Goal: Obtain resource: Download file/media

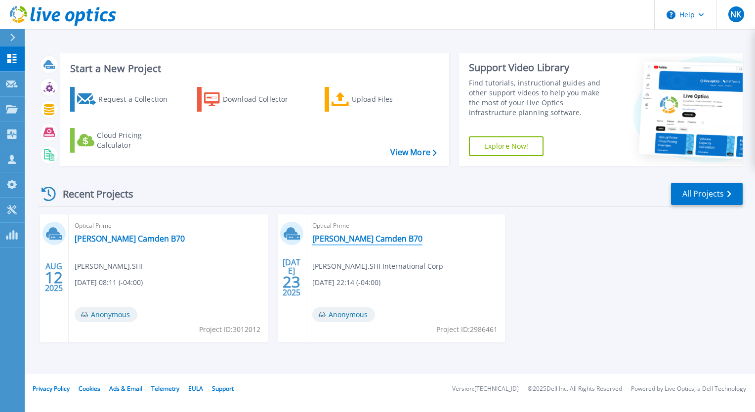
click at [350, 238] on link "[PERSON_NAME] Camden B70" at bounding box center [367, 239] width 110 height 10
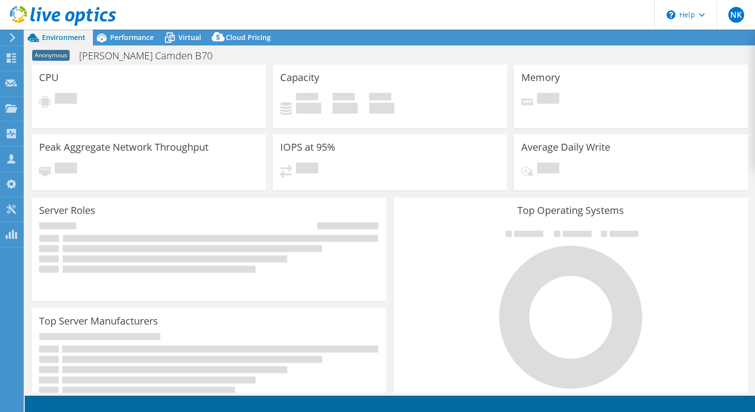
select select "USD"
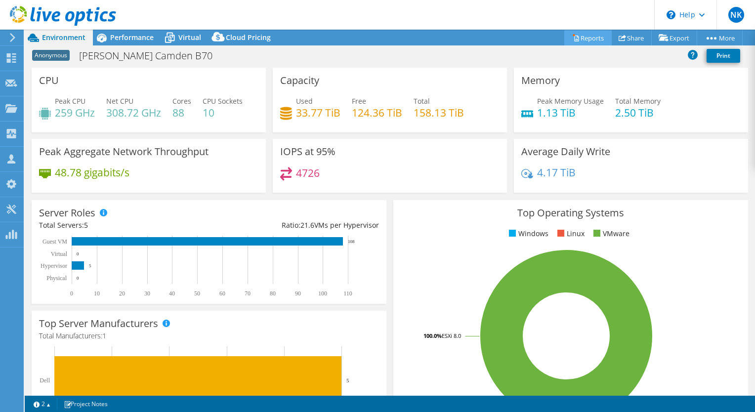
click at [579, 39] on link "Reports" at bounding box center [588, 37] width 47 height 15
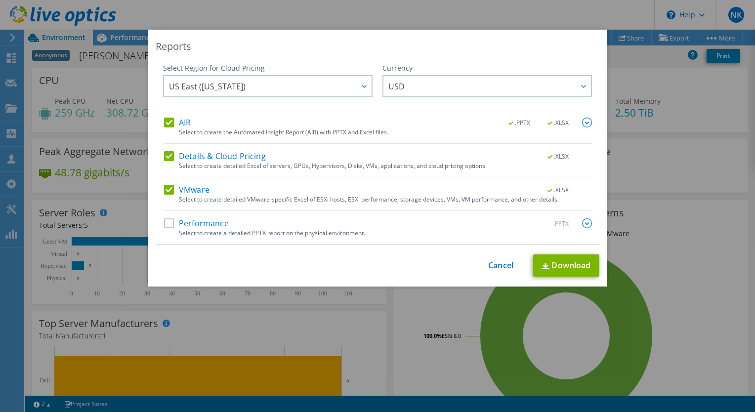
drag, startPoint x: 162, startPoint y: 222, endPoint x: 178, endPoint y: 215, distance: 17.7
click at [164, 222] on label "Performance" at bounding box center [196, 224] width 65 height 10
click at [0, 0] on input "Performance" at bounding box center [0, 0] width 0 height 0
click at [362, 88] on icon at bounding box center [364, 86] width 5 height 3
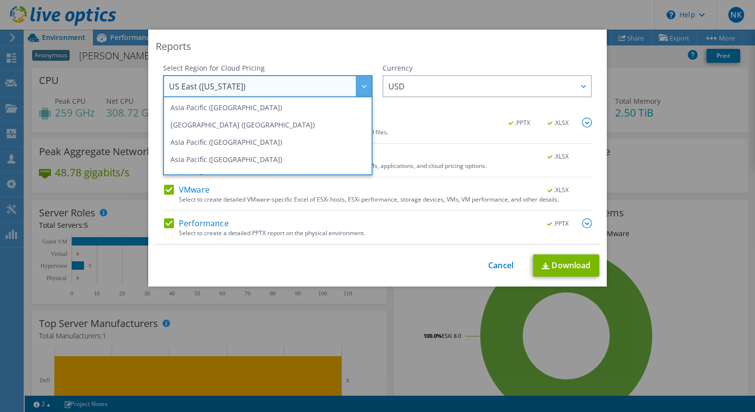
click at [362, 88] on icon at bounding box center [364, 86] width 5 height 3
click at [437, 48] on div "Reports" at bounding box center [378, 47] width 444 height 14
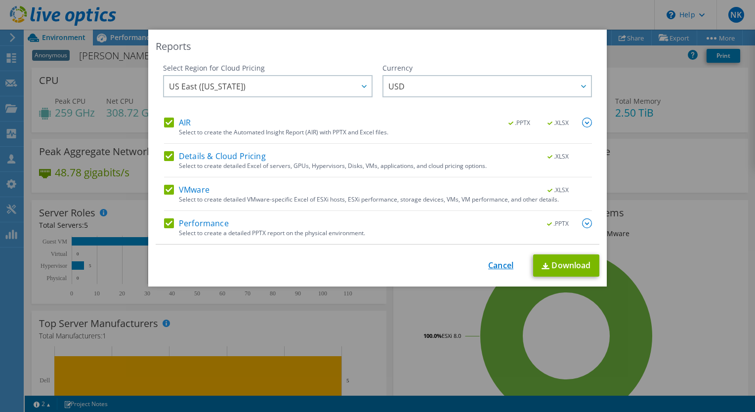
click at [494, 262] on link "Cancel" at bounding box center [500, 265] width 25 height 9
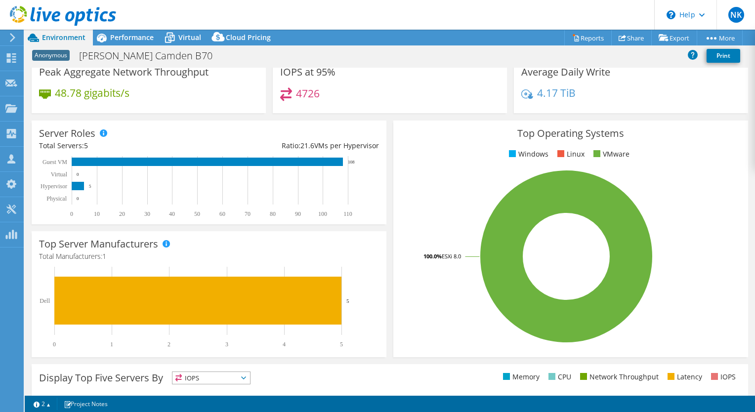
scroll to position [247, 0]
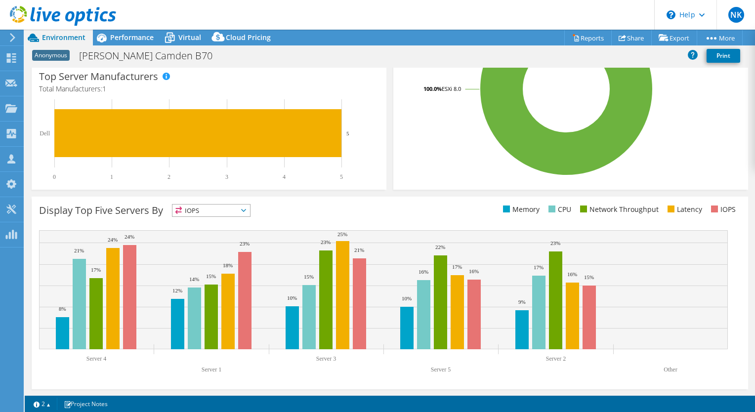
click at [16, 34] on icon at bounding box center [12, 37] width 7 height 9
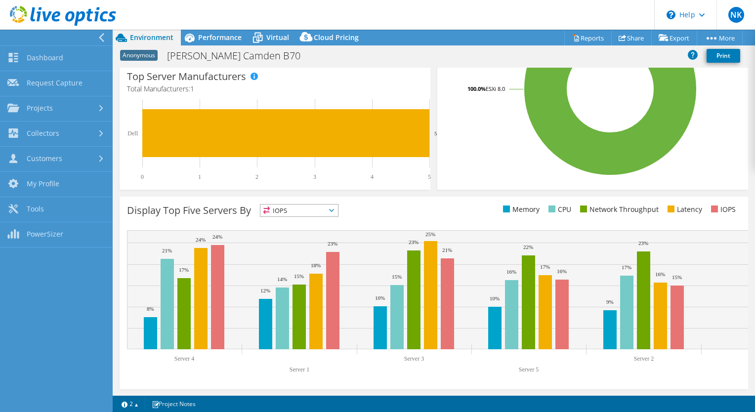
scroll to position [0, 0]
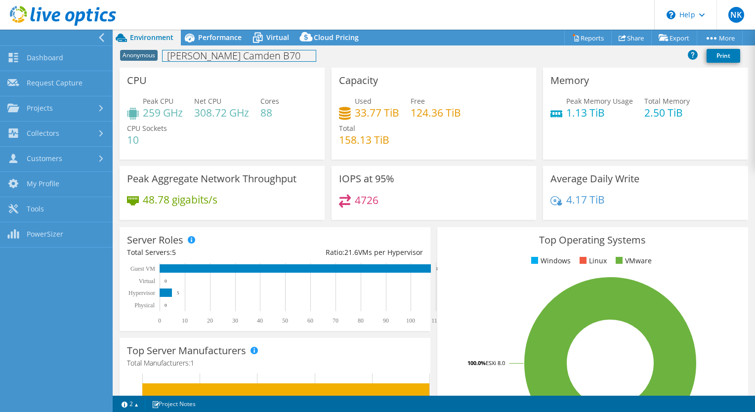
click at [196, 55] on h1 "[PERSON_NAME] Camden B70" at bounding box center [239, 55] width 153 height 11
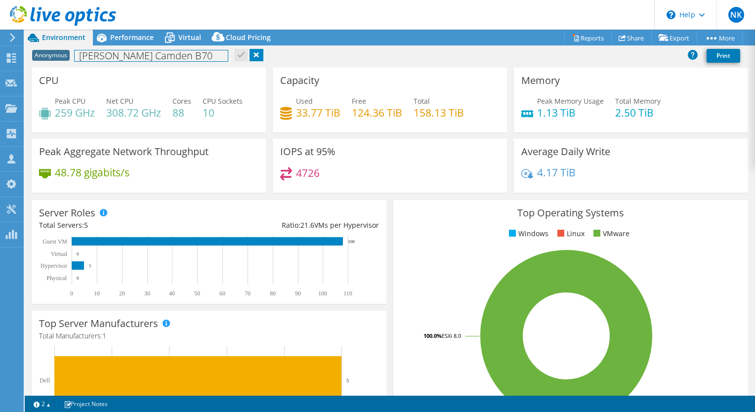
click at [196, 55] on h1 "[PERSON_NAME] Camden B70" at bounding box center [151, 55] width 153 height 11
click at [325, 52] on div "Anonymous [PERSON_NAME] Camden B70 Print" at bounding box center [390, 55] width 731 height 18
click at [307, 63] on div "Anonymous [PERSON_NAME] Camden B70 Print" at bounding box center [390, 55] width 731 height 18
click at [190, 35] on span "Virtual" at bounding box center [189, 37] width 23 height 9
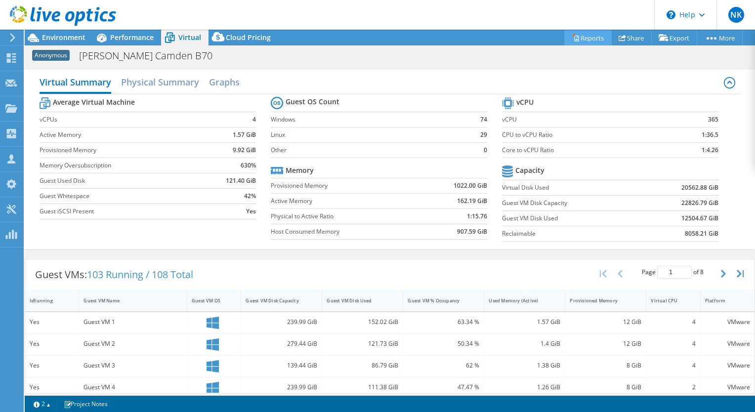
click at [572, 35] on icon at bounding box center [575, 37] width 7 height 7
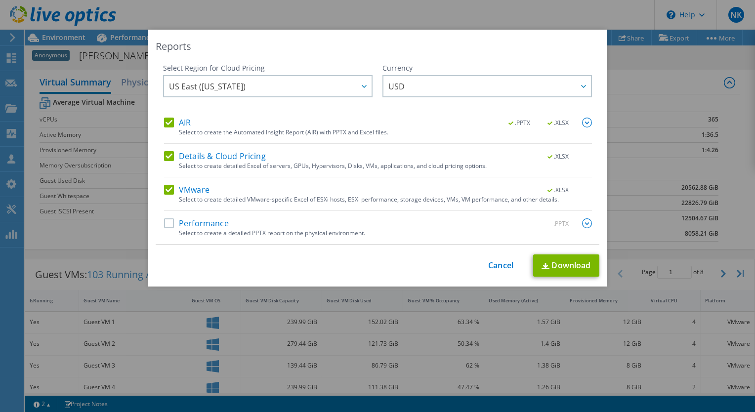
click at [582, 222] on img at bounding box center [587, 224] width 10 height 10
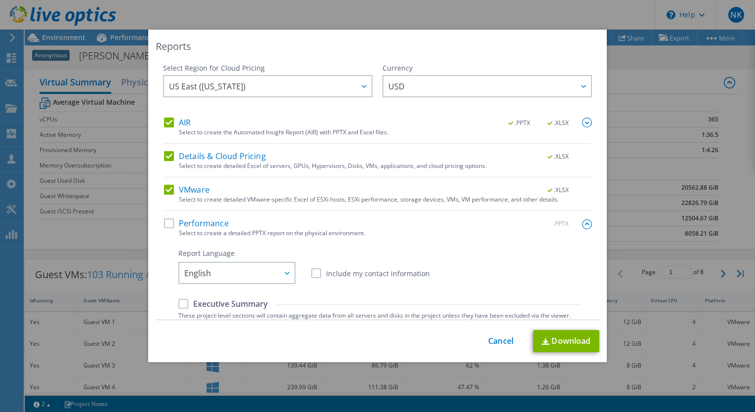
click at [315, 273] on label "Include my contact information" at bounding box center [370, 273] width 119 height 10
click at [0, 0] on input "Include my contact information" at bounding box center [0, 0] width 0 height 0
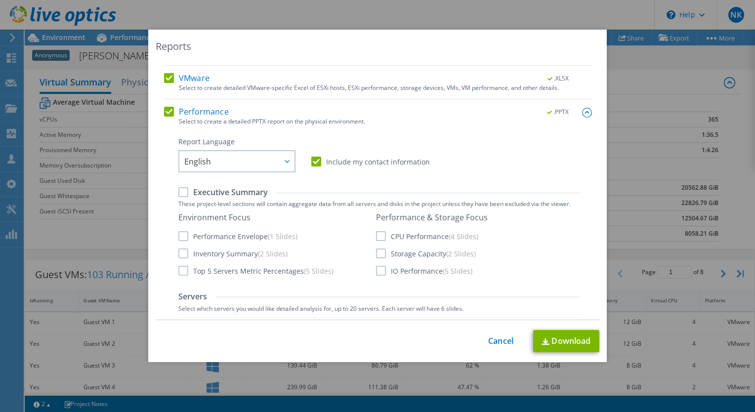
scroll to position [148, 0]
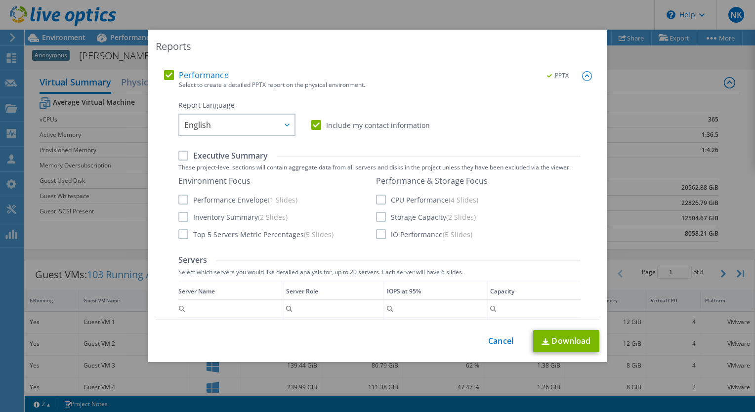
click at [180, 156] on label "Executive Summary" at bounding box center [222, 155] width 89 height 11
click at [0, 0] on input "Executive Summary" at bounding box center [0, 0] width 0 height 0
click at [178, 213] on label "Inventory Summary (2 Slides)" at bounding box center [232, 217] width 109 height 10
click at [0, 0] on input "Inventory Summary (2 Slides)" at bounding box center [0, 0] width 0 height 0
click at [182, 234] on label "Top 5 Servers Metric Percentages (5 Slides)" at bounding box center [255, 234] width 155 height 10
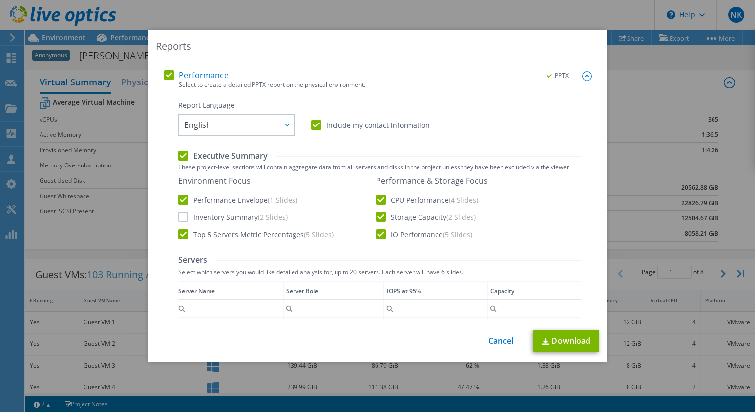
click at [0, 0] on input "Top 5 Servers Metric Percentages (5 Slides)" at bounding box center [0, 0] width 0 height 0
click at [379, 217] on label "Storage Capacity (2 Slides)" at bounding box center [426, 217] width 100 height 10
click at [0, 0] on input "Storage Capacity (2 Slides)" at bounding box center [0, 0] width 0 height 0
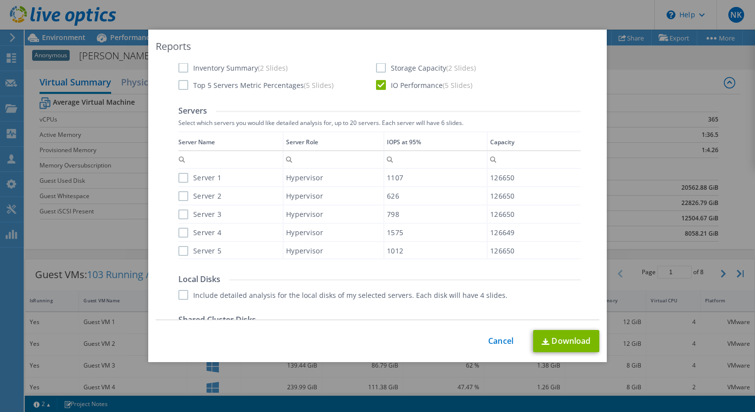
scroll to position [247, 0]
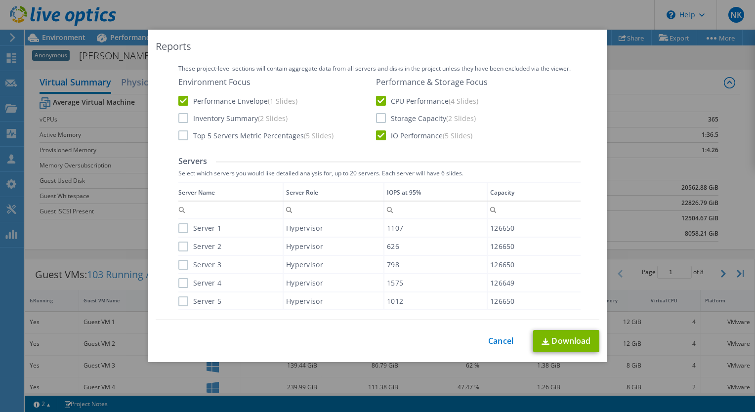
click at [178, 228] on label "Server 1" at bounding box center [199, 228] width 43 height 10
click at [0, 0] on input "Server 1" at bounding box center [0, 0] width 0 height 0
click at [180, 248] on label "Server 2" at bounding box center [199, 247] width 43 height 10
click at [0, 0] on input "Server 2" at bounding box center [0, 0] width 0 height 0
click at [178, 263] on label "Server 3" at bounding box center [199, 265] width 43 height 10
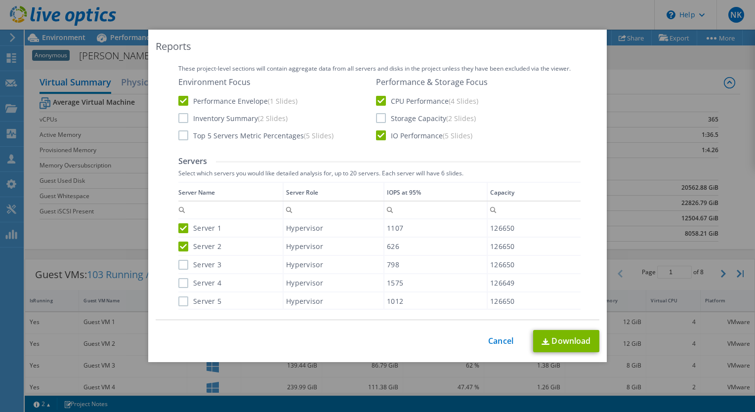
click at [0, 0] on input "Server 3" at bounding box center [0, 0] width 0 height 0
click at [178, 280] on label "Server 4" at bounding box center [199, 283] width 43 height 10
click at [0, 0] on input "Server 4" at bounding box center [0, 0] width 0 height 0
click at [178, 299] on div "Data grid" at bounding box center [178, 242] width 1 height 121
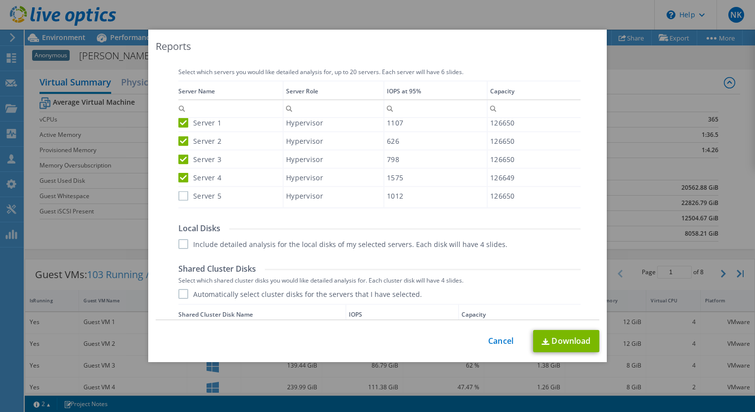
scroll to position [335, 0]
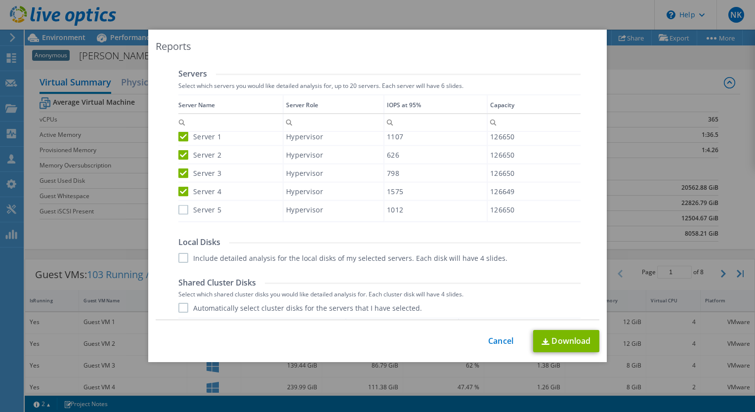
click at [178, 134] on label "Server 1" at bounding box center [199, 136] width 43 height 10
click at [0, 0] on input "Server 1" at bounding box center [0, 0] width 0 height 0
click at [174, 155] on div "Performance .PPTX Select to create a detailed PPTX report on the physical envir…" at bounding box center [378, 176] width 428 height 585
click at [178, 167] on div "Data grid" at bounding box center [178, 154] width 1 height 121
click at [181, 153] on label "Server 2" at bounding box center [199, 155] width 43 height 10
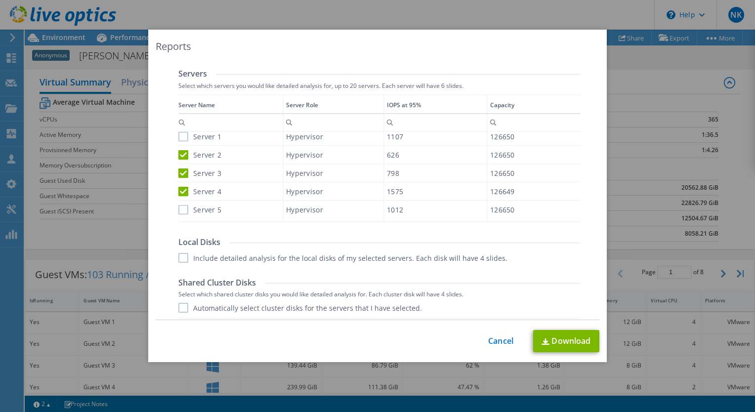
click at [0, 0] on input "Server 2" at bounding box center [0, 0] width 0 height 0
click at [178, 169] on label "Server 3" at bounding box center [199, 173] width 43 height 10
click at [0, 0] on input "Server 3" at bounding box center [0, 0] width 0 height 0
click at [179, 188] on label "Server 4" at bounding box center [199, 191] width 43 height 10
click at [0, 0] on input "Server 4" at bounding box center [0, 0] width 0 height 0
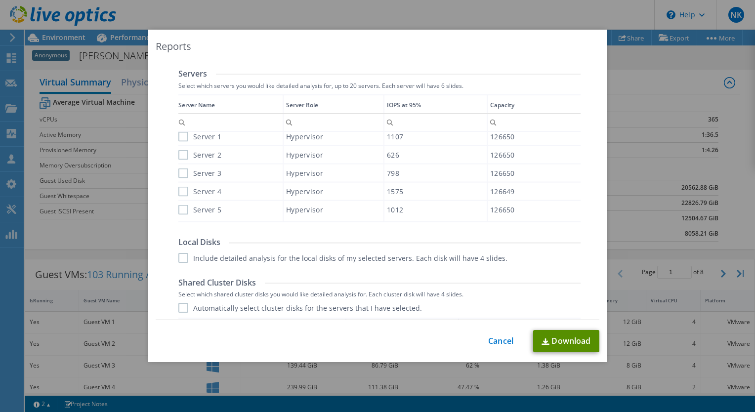
click at [562, 338] on link "Download" at bounding box center [566, 341] width 66 height 22
click at [491, 343] on link "Cancel" at bounding box center [500, 341] width 25 height 9
